Goal: Task Accomplishment & Management: Complete application form

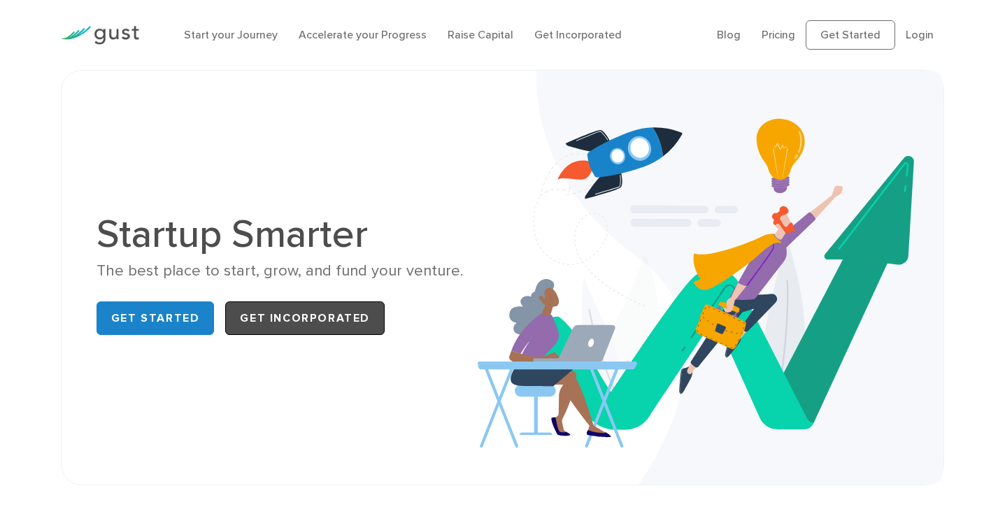
click at [315, 330] on link "Get Incorporated" at bounding box center [304, 318] width 159 height 34
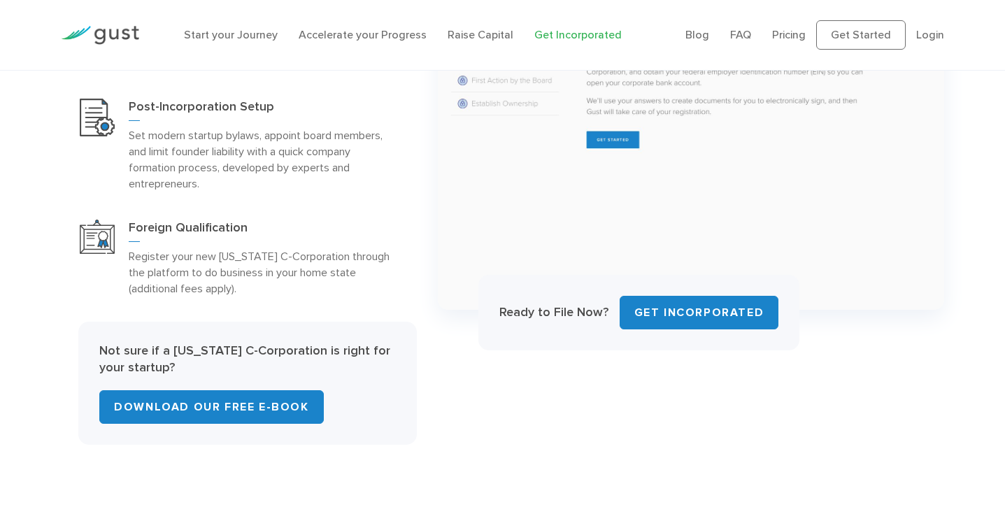
scroll to position [742, 0]
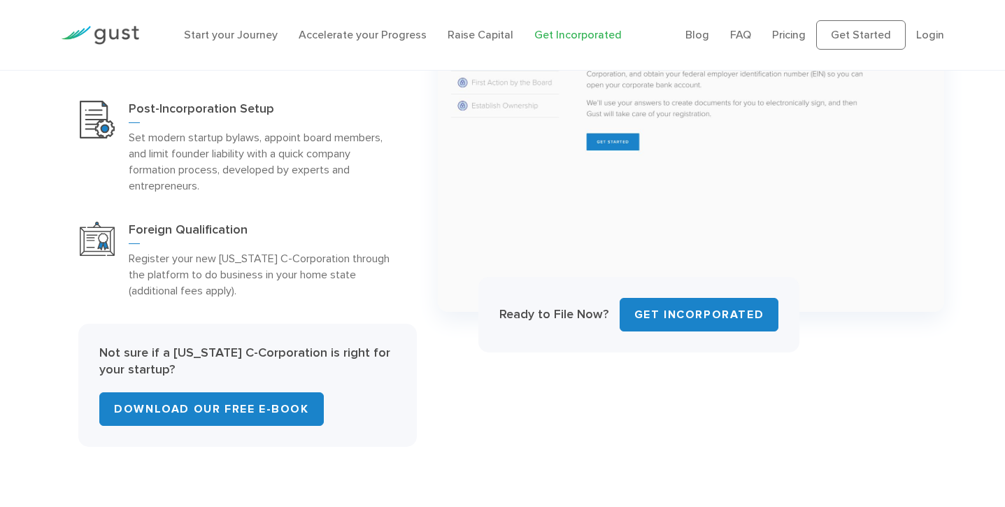
click at [125, 34] on img at bounding box center [100, 35] width 78 height 19
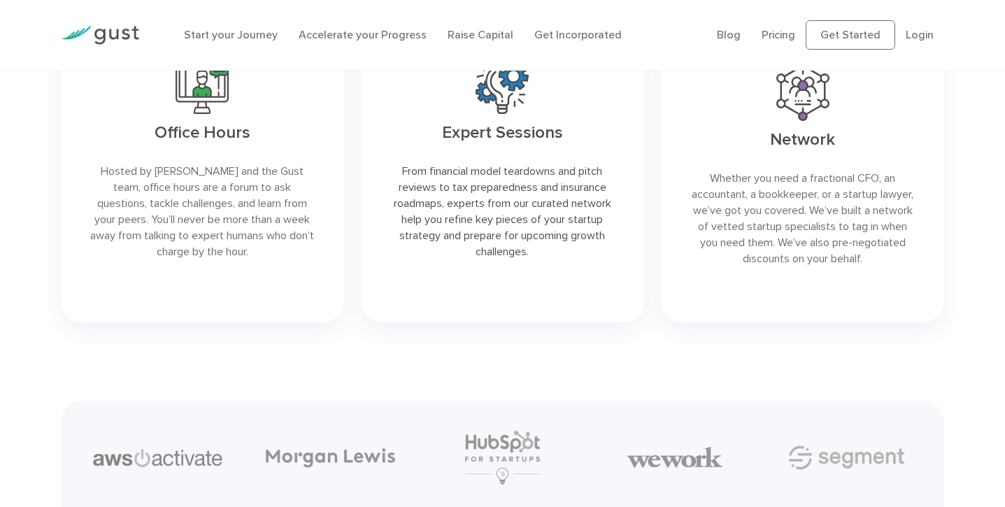
scroll to position [2904, 0]
